Goal: Task Accomplishment & Management: Manage account settings

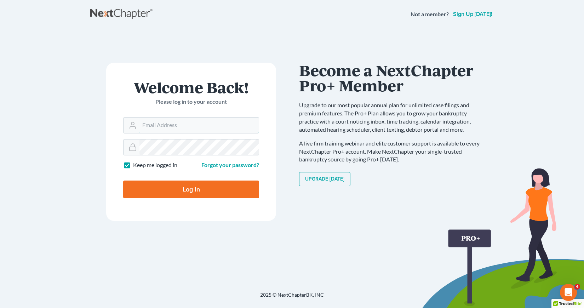
type input "[EMAIL_ADDRESS][DOMAIN_NAME]"
click at [193, 190] on input "Log In" at bounding box center [191, 190] width 136 height 18
type input "Thinking..."
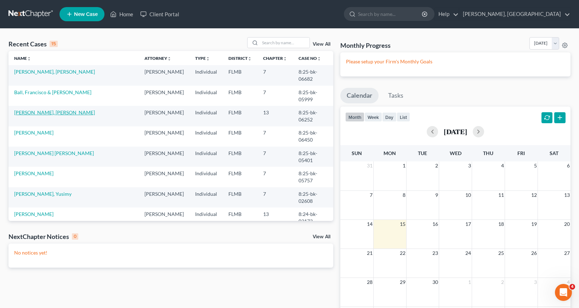
click at [39, 115] on link "[PERSON_NAME], [PERSON_NAME]" at bounding box center [54, 112] width 81 height 6
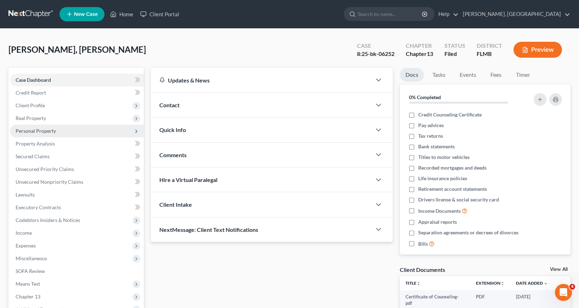
click at [33, 129] on span "Personal Property" at bounding box center [36, 131] width 40 height 6
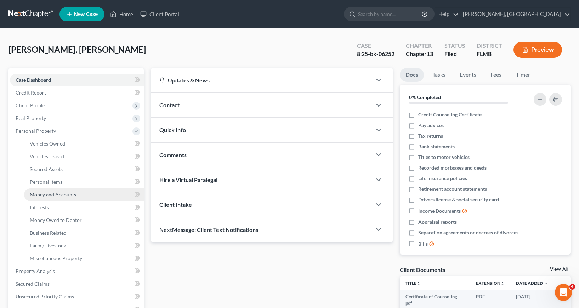
click at [57, 196] on span "Money and Accounts" at bounding box center [53, 194] width 46 height 6
